Goal: Check status: Check status

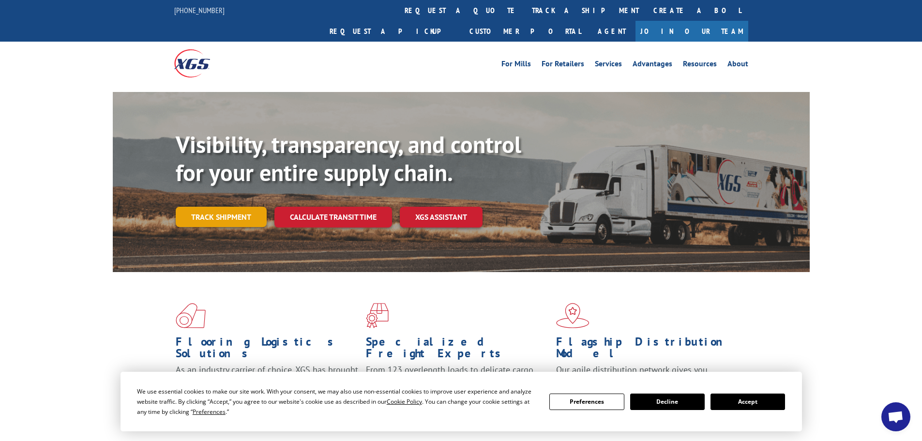
click at [229, 207] on link "Track shipment" at bounding box center [221, 217] width 91 height 20
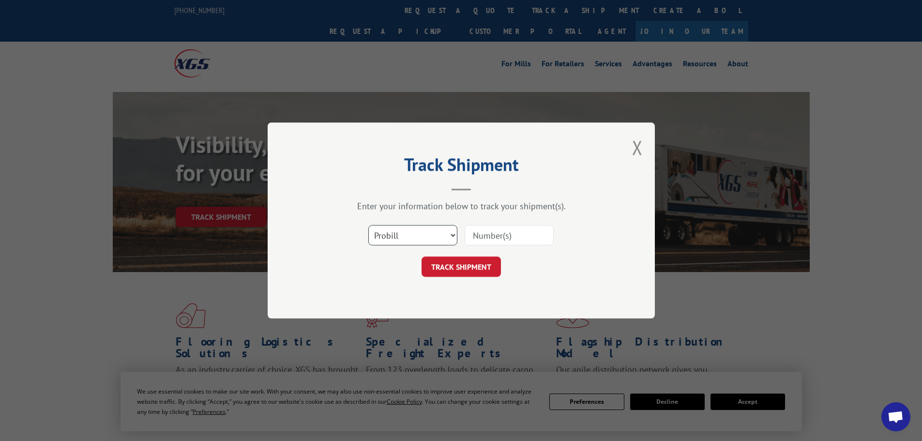
click at [445, 232] on select "Select category... Probill BOL PO" at bounding box center [412, 235] width 89 height 20
select select "bol"
click at [368, 225] on select "Select category... Probill BOL PO" at bounding box center [412, 235] width 89 height 20
click at [500, 241] on input at bounding box center [509, 235] width 89 height 20
paste input "6021248"
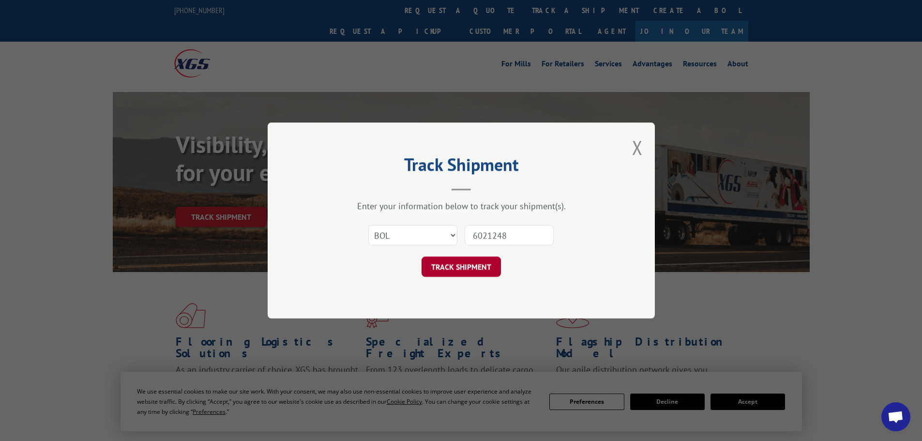
type input "6021248"
click at [472, 269] on button "TRACK SHIPMENT" at bounding box center [461, 267] width 79 height 20
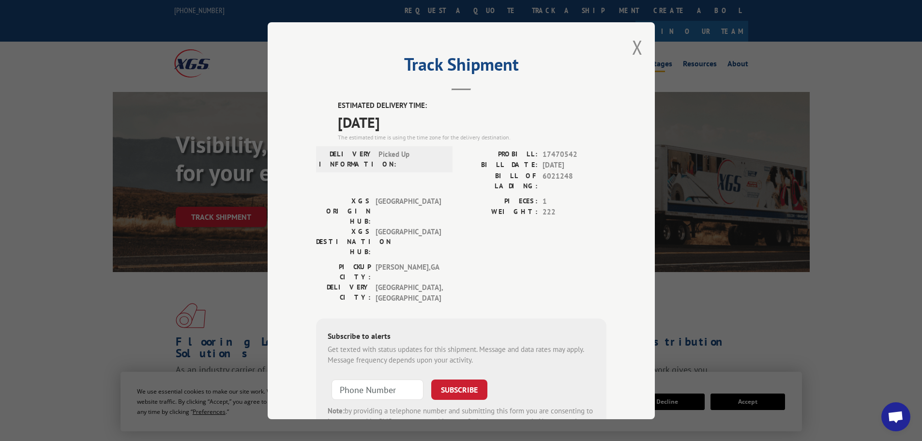
click at [634, 42] on button "Close modal" at bounding box center [637, 47] width 11 height 26
